Goal: Obtain resource: Download file/media

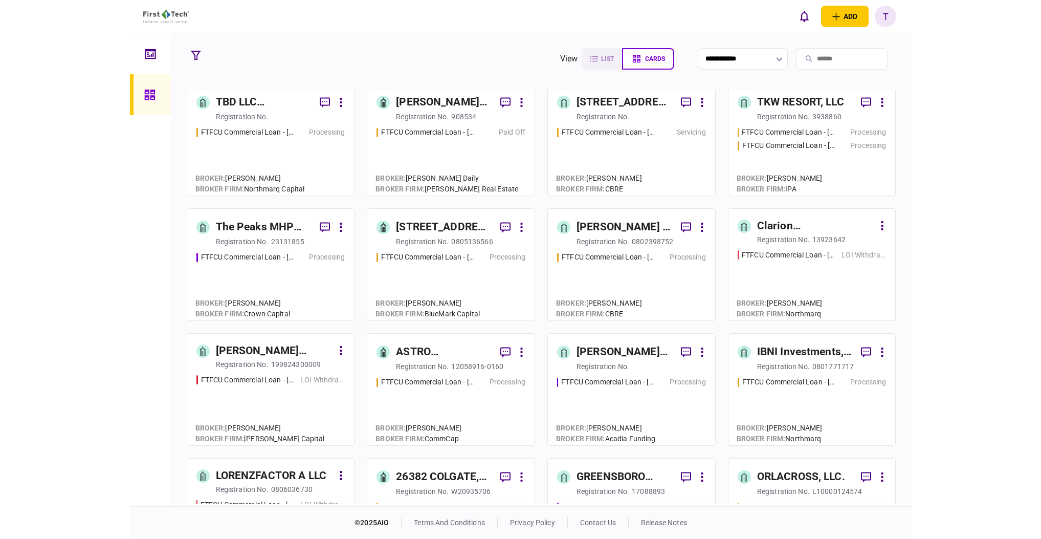
scroll to position [273, 0]
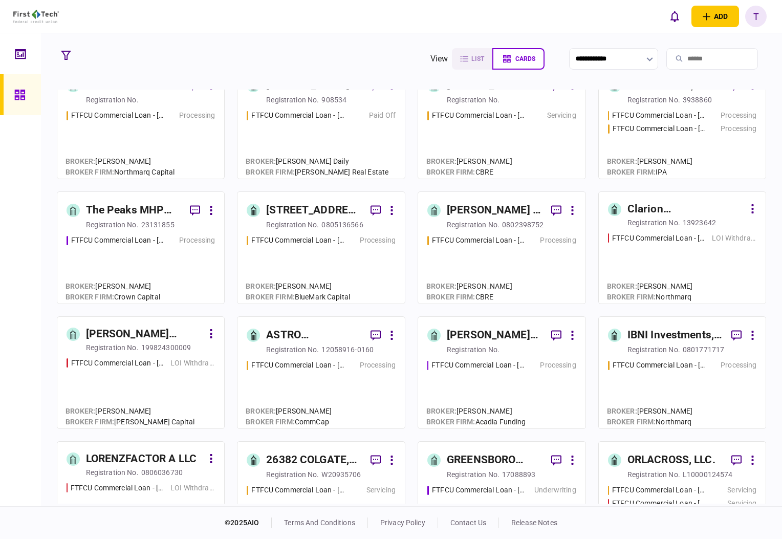
click at [642, 333] on div "IBNI Investments, LLC" at bounding box center [675, 335] width 96 height 16
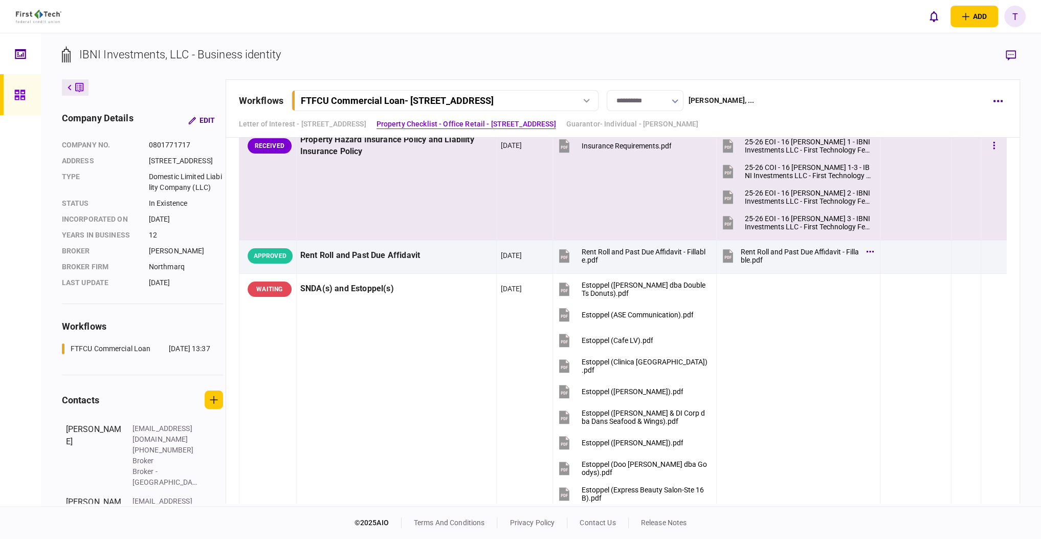
scroll to position [1773, 0]
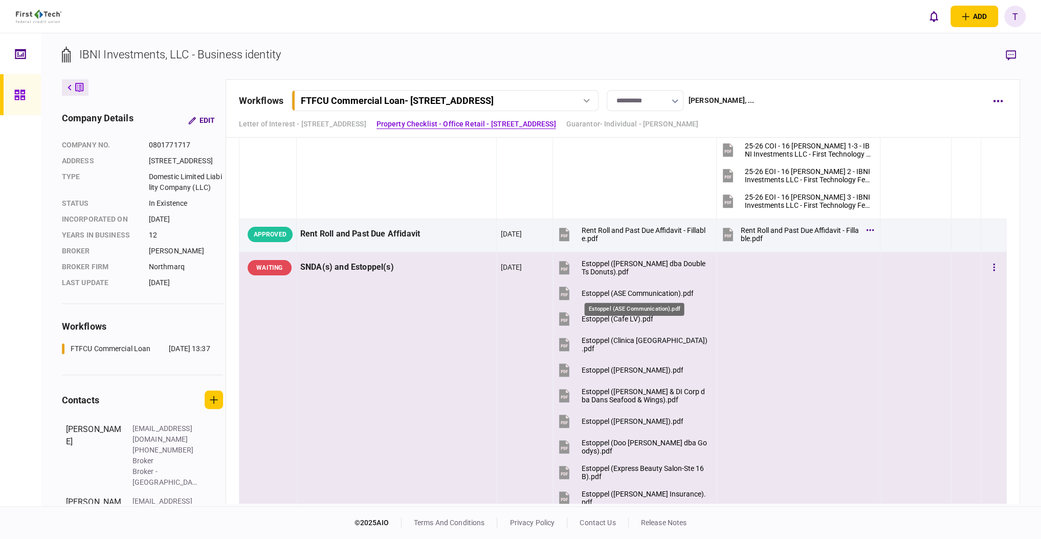
click at [649, 289] on div "Estoppel (ASE Communication).pdf" at bounding box center [637, 293] width 112 height 8
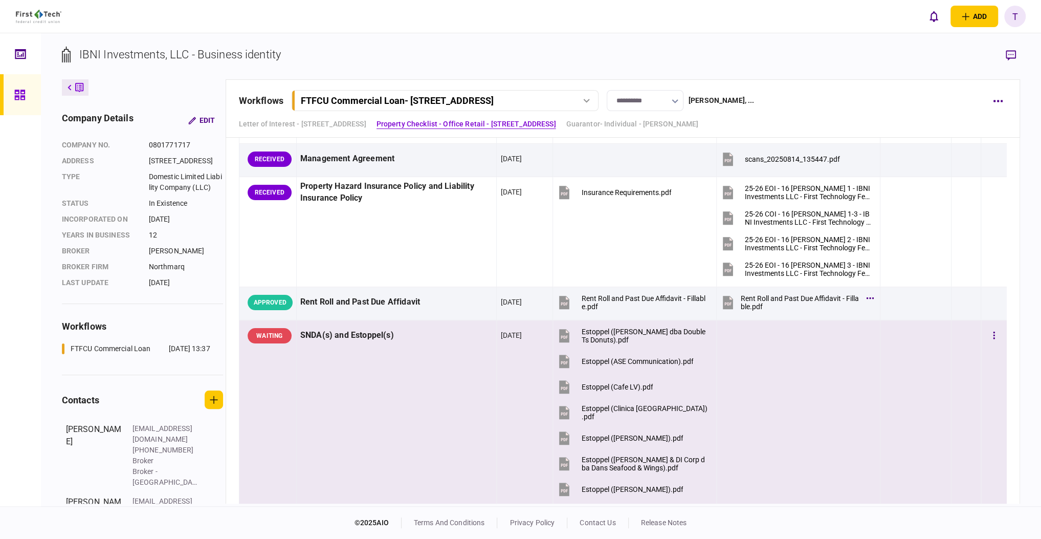
scroll to position [1500, 0]
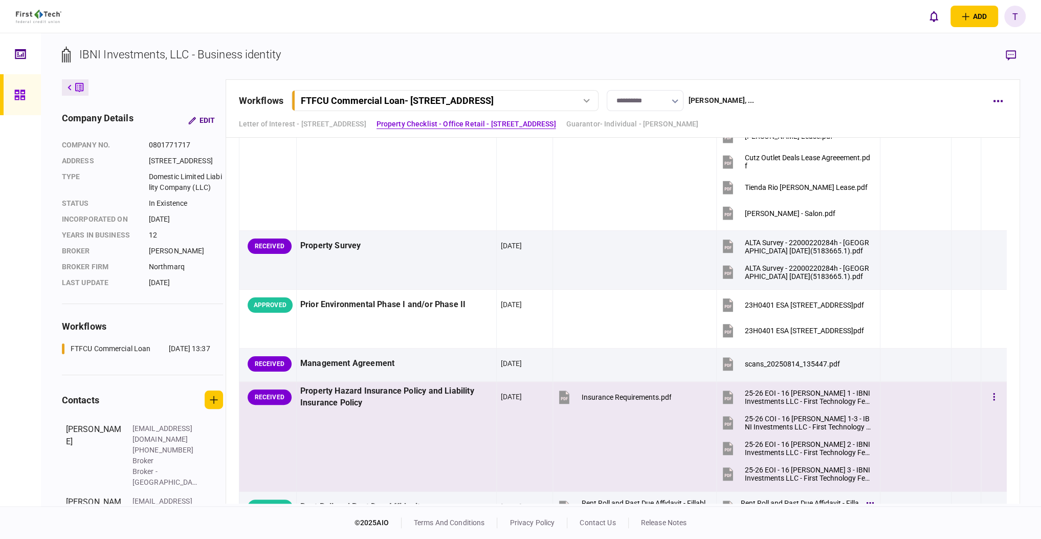
click at [573, 433] on td "Insurance Requirements.pdf" at bounding box center [635, 437] width 164 height 110
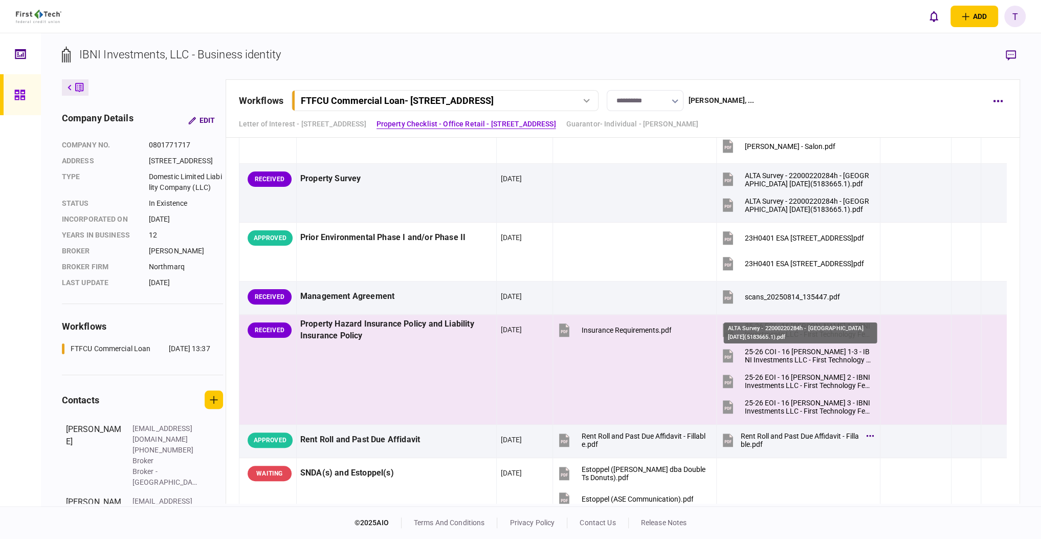
scroll to position [1568, 0]
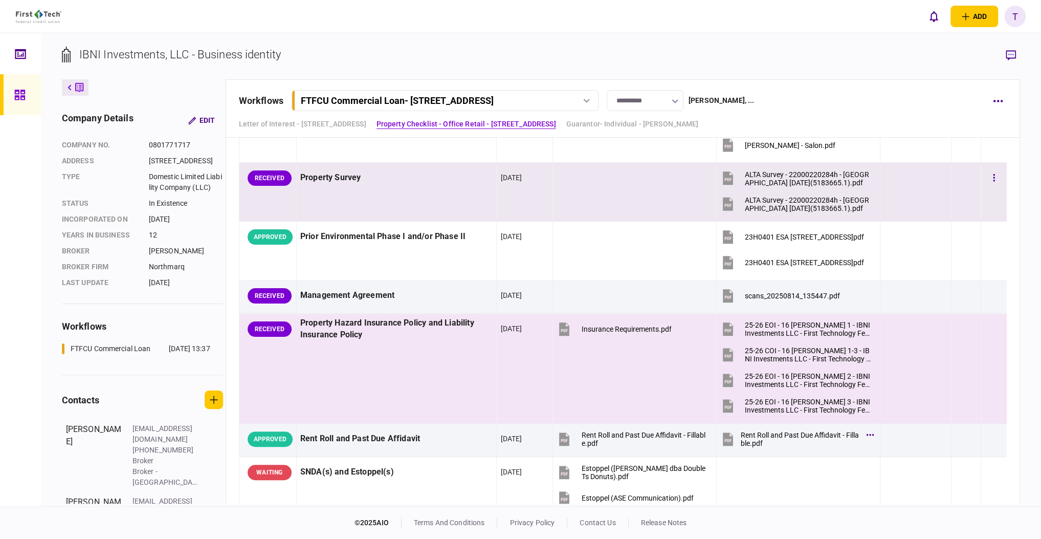
click at [781, 166] on div at bounding box center [915, 177] width 63 height 23
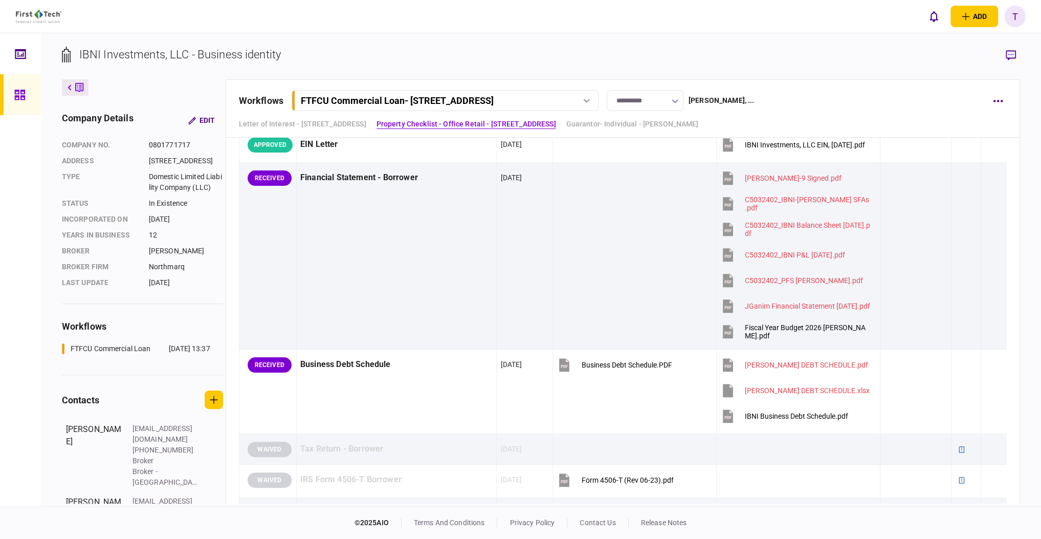
scroll to position [614, 0]
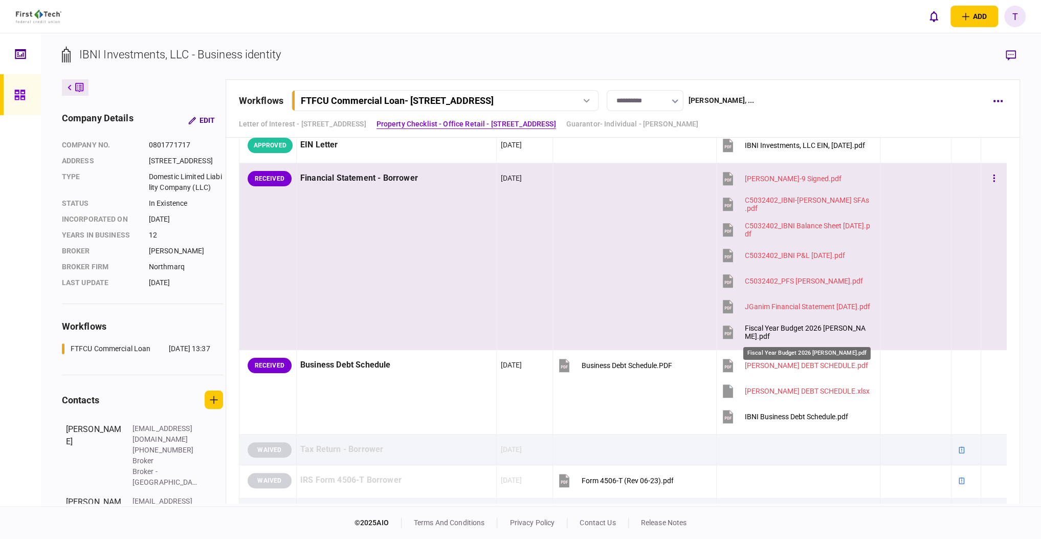
click at [781, 324] on div "Fiscal Year Budget 2026 [PERSON_NAME].pdf" at bounding box center [808, 332] width 126 height 16
click at [781, 325] on div "Fiscal Year Budget 2026 [PERSON_NAME].pdf" at bounding box center [808, 332] width 126 height 16
